Goal: Information Seeking & Learning: Learn about a topic

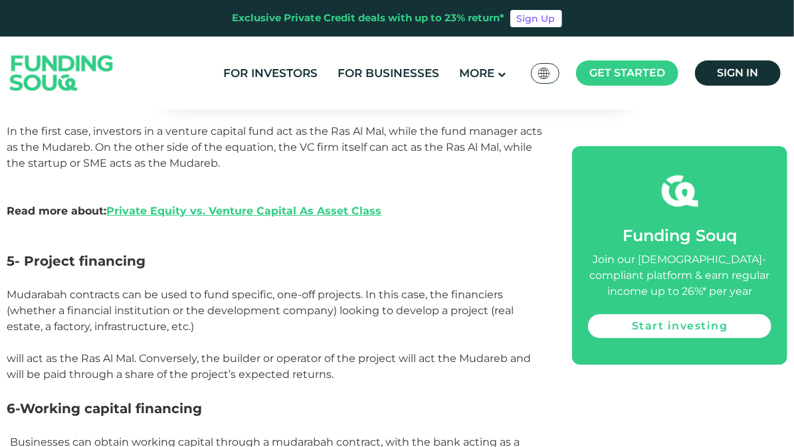
scroll to position [2157, 0]
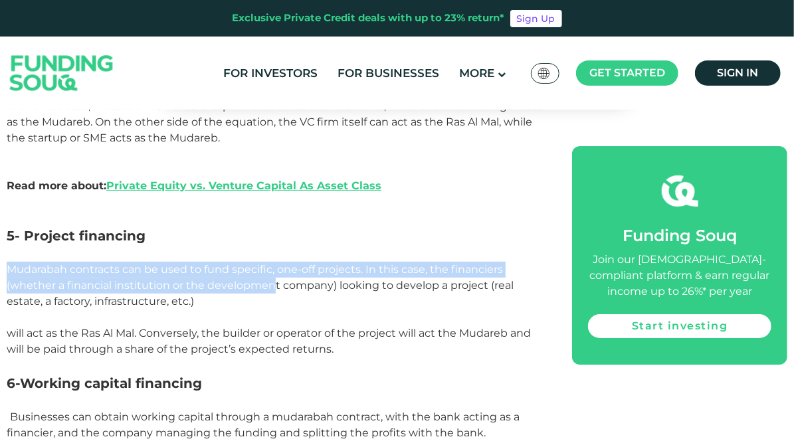
drag, startPoint x: 8, startPoint y: 254, endPoint x: 270, endPoint y: 276, distance: 262.7
click at [270, 276] on span "Mudarabah contracts can be used to fund specific, one-off projects. In this cas…" at bounding box center [260, 285] width 507 height 45
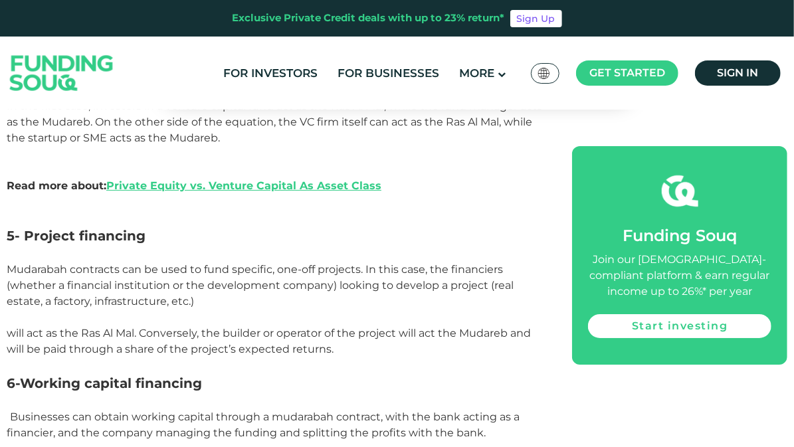
click at [255, 288] on p "Mudarabah contracts can be used to fund specific, one-off projects. In this cas…" at bounding box center [274, 286] width 535 height 48
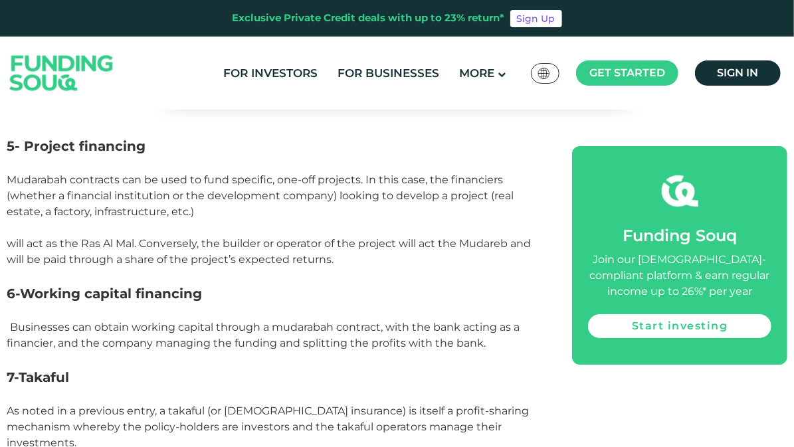
scroll to position [2220, 0]
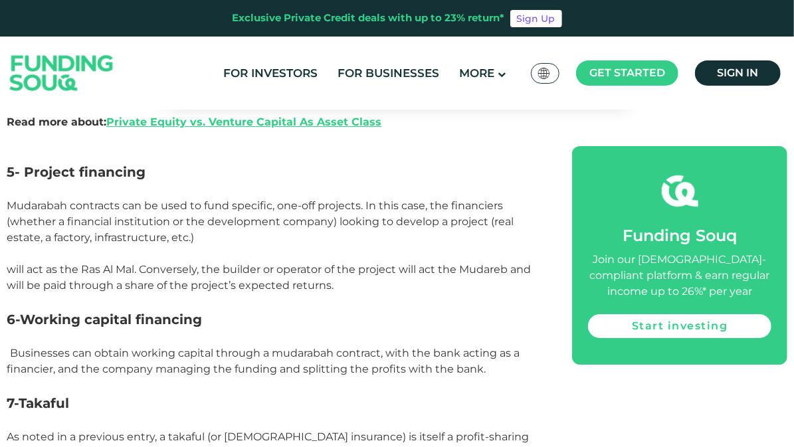
click at [397, 263] on span "will act as the Ras Al Mal. Conversely, the builder or operator of the project …" at bounding box center [269, 277] width 524 height 29
click at [419, 294] on p at bounding box center [274, 302] width 535 height 16
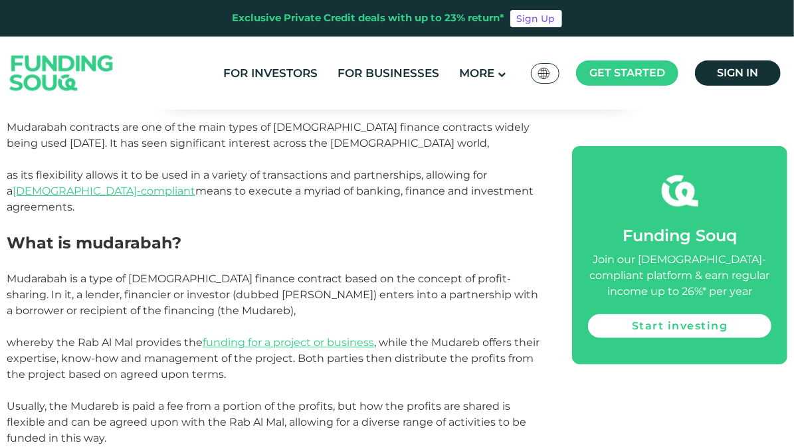
scroll to position [567, 0]
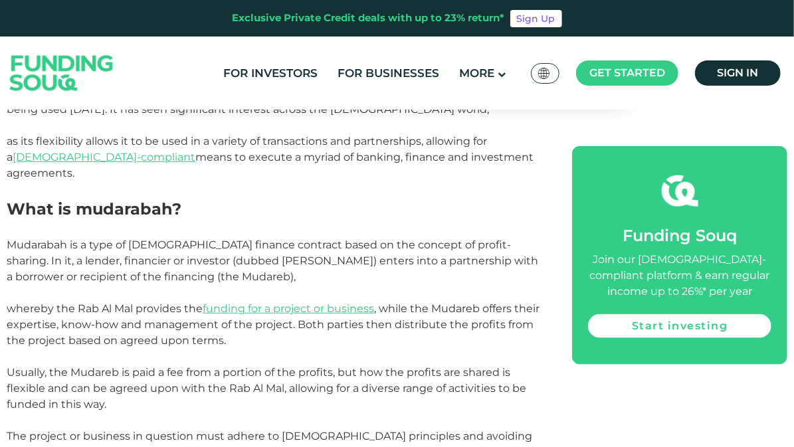
click at [211, 251] on span "Mudarabah is a type of [DEMOGRAPHIC_DATA] finance contract based on the concept…" at bounding box center [272, 261] width 531 height 45
click at [262, 266] on p "Mudarabah is a type of [DEMOGRAPHIC_DATA] finance contract based on the concept…" at bounding box center [274, 261] width 535 height 48
click at [300, 264] on p "Mudarabah is a type of [DEMOGRAPHIC_DATA] finance contract based on the concept…" at bounding box center [274, 261] width 535 height 48
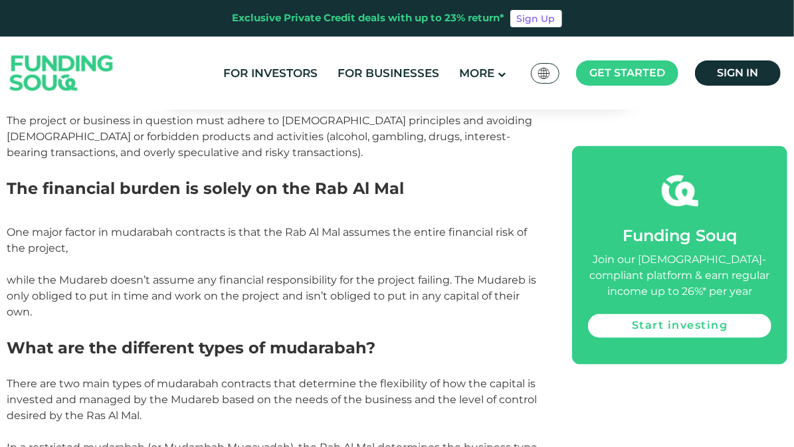
scroll to position [886, 0]
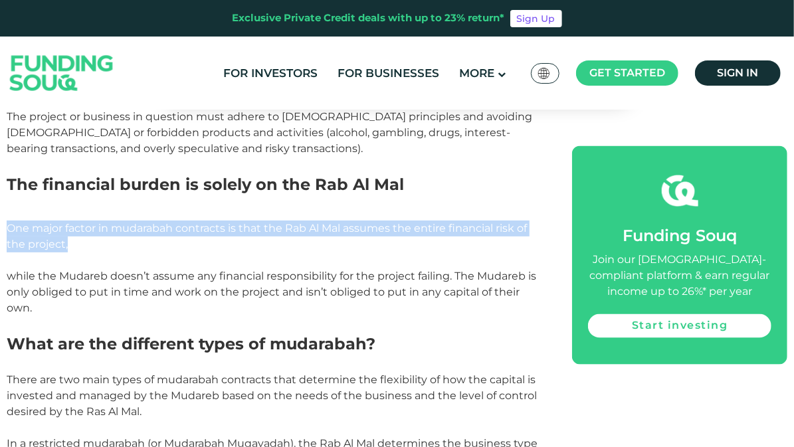
drag, startPoint x: 11, startPoint y: 217, endPoint x: 73, endPoint y: 229, distance: 63.7
click at [73, 229] on p "One major factor in mudarabah contracts is that the Rab Al Mal assumes the enti…" at bounding box center [274, 237] width 535 height 32
copy span "One major factor in mudarabah contracts is that the Rab Al Mal assumes the enti…"
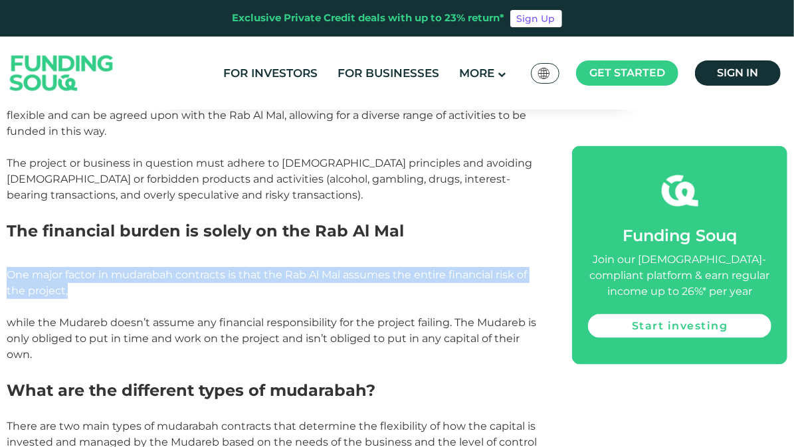
scroll to position [865, 0]
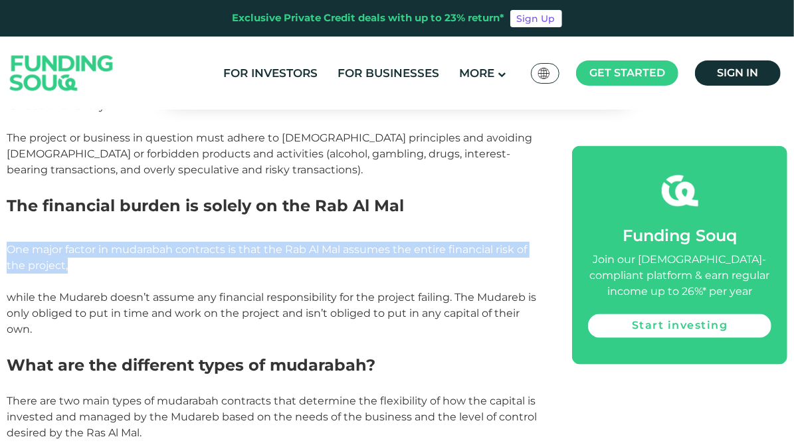
click at [464, 243] on span "One major factor in mudarabah contracts is that the Rab Al Mal assumes the enti…" at bounding box center [267, 257] width 520 height 29
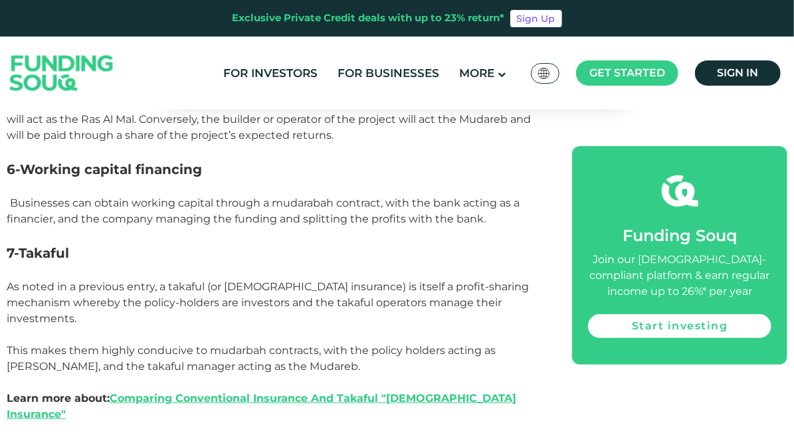
scroll to position [2549, 0]
